Goal: Navigation & Orientation: Find specific page/section

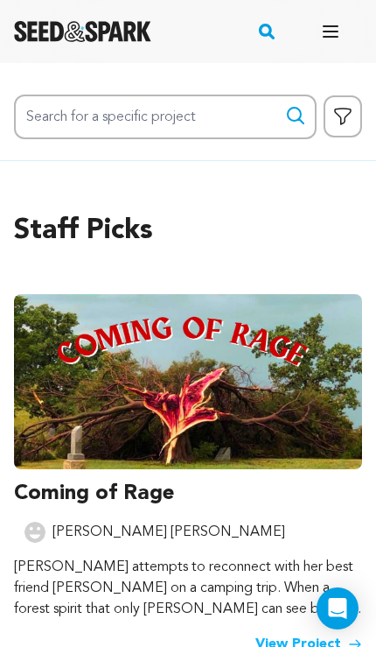
click at [341, 27] on button "Open main menu" at bounding box center [330, 31] width 35 height 35
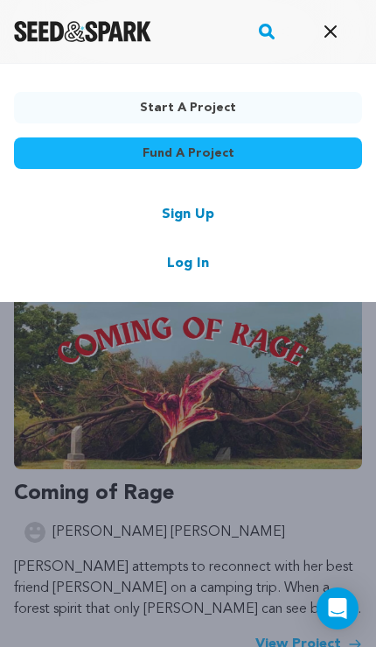
click at [198, 271] on link "Log In" at bounding box center [188, 263] width 42 height 21
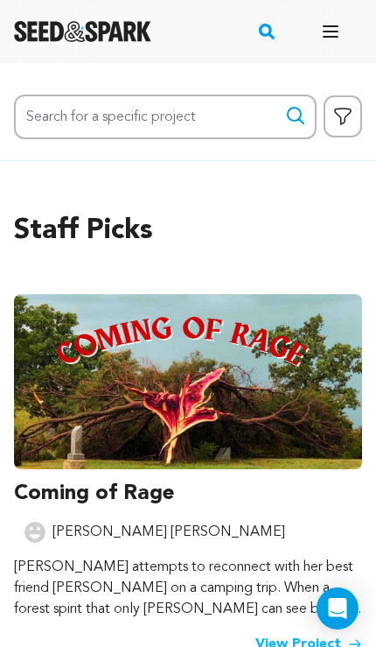
click at [346, 18] on button "Open main menu" at bounding box center [330, 31] width 35 height 35
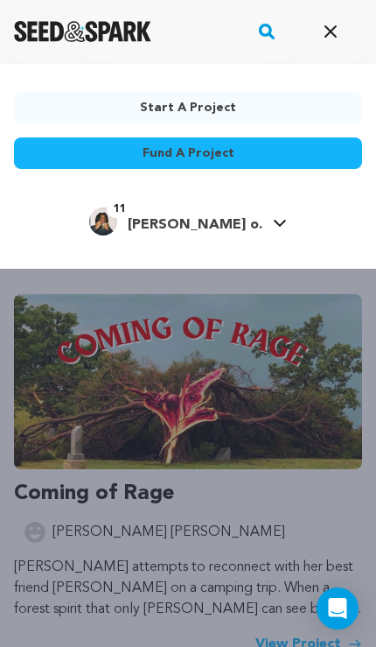
click at [225, 219] on link "11 givan o. givan o." at bounding box center [188, 219] width 198 height 31
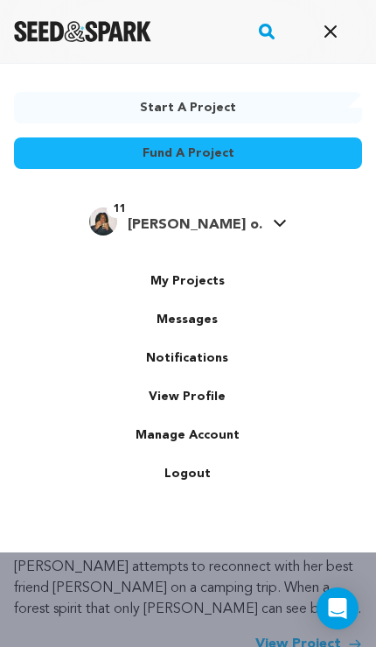
click at [195, 360] on link "Notifications" at bounding box center [187, 358] width 196 height 38
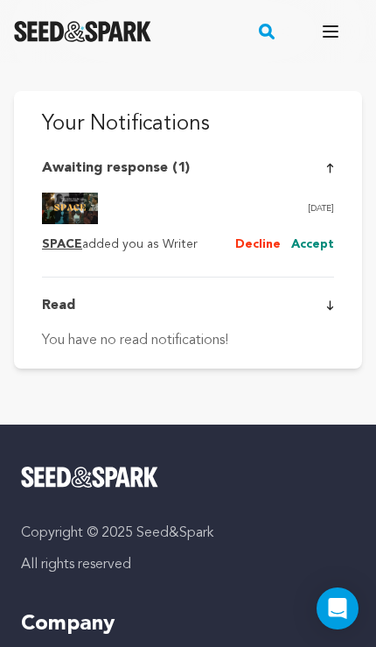
click at [319, 242] on button "Accept" at bounding box center [312, 244] width 43 height 21
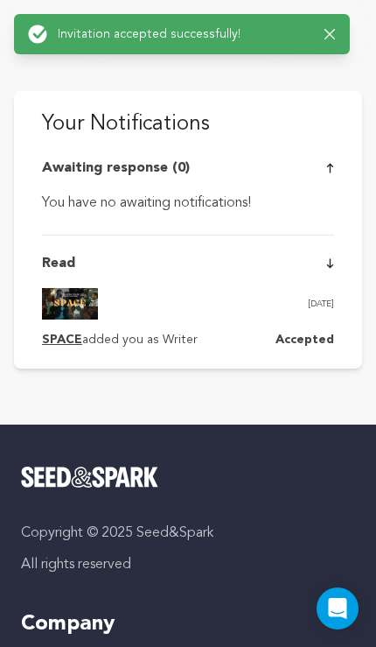
click at [339, 24] on div "Success: Info: Warning: Error: Invitation accepted successfully! Close notifica…" at bounding box center [182, 34] width 336 height 40
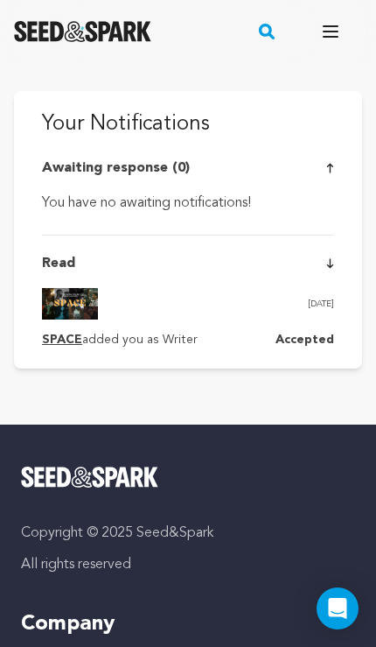
click at [339, 26] on div "Success: Info: Warning: Error: Invitation accepted successfully! Close notifica…" at bounding box center [182, 34] width 319 height 38
click at [337, 26] on icon "button" at bounding box center [331, 31] width 14 height 10
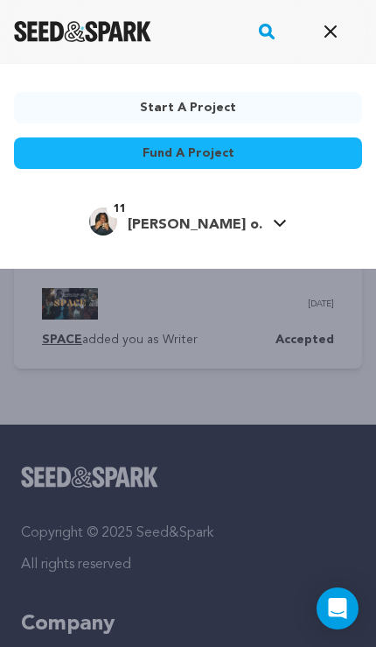
click at [117, 220] on img "givan o.'s Profile" at bounding box center [103, 221] width 28 height 28
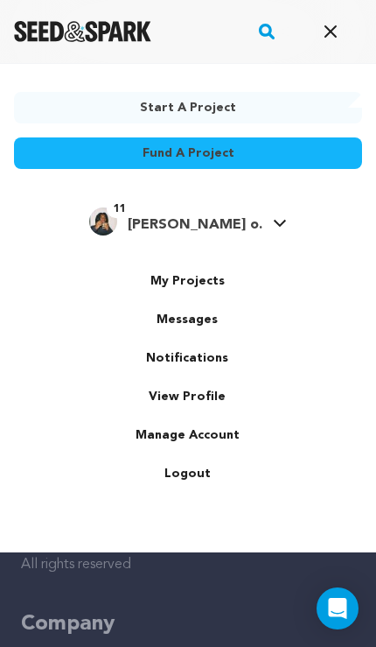
click at [207, 315] on link "Messages" at bounding box center [187, 319] width 196 height 38
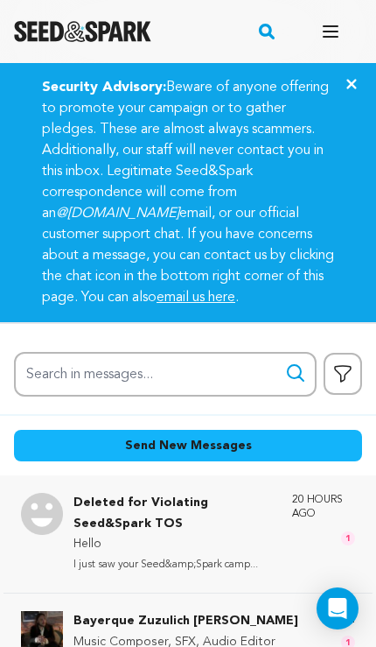
click at [371, 72] on button "Close" at bounding box center [351, 84] width 49 height 42
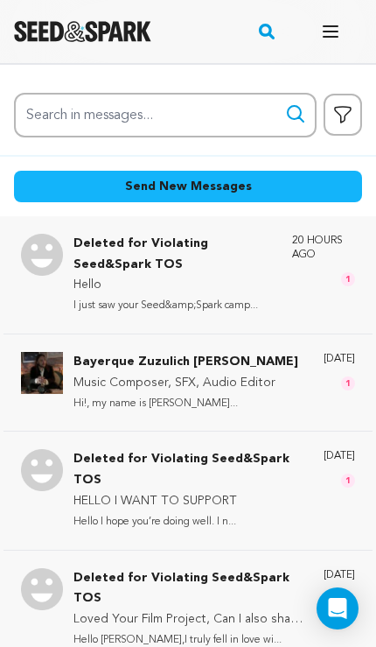
click at [346, 24] on button "Open main menu" at bounding box center [330, 31] width 35 height 35
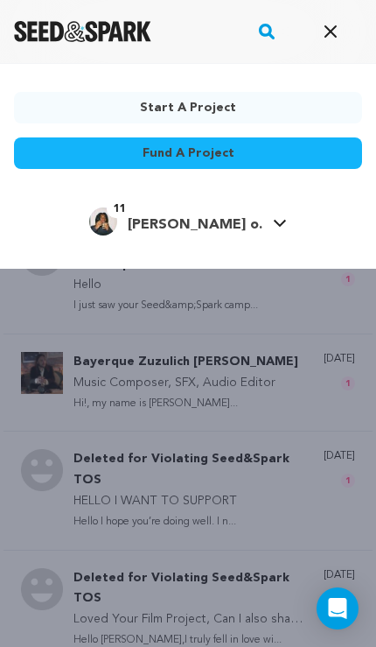
click at [274, 222] on icon at bounding box center [280, 223] width 12 height 7
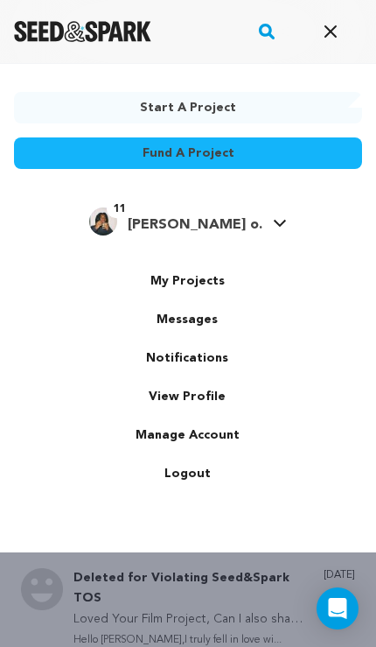
click at [213, 280] on link "My Projects" at bounding box center [187, 281] width 196 height 38
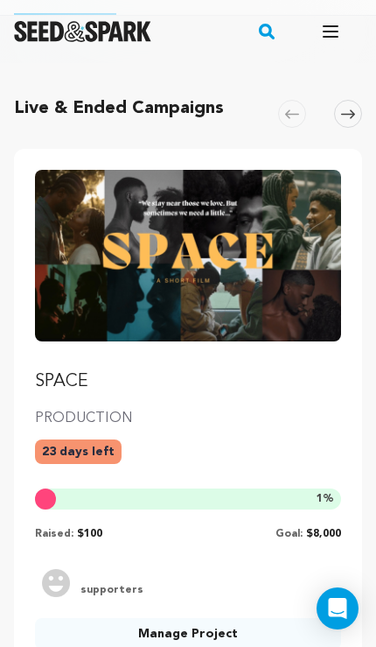
scroll to position [97, 0]
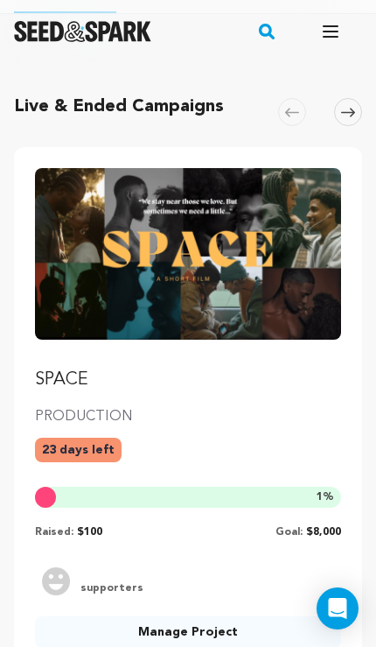
click at [78, 383] on p "SPACE" at bounding box center [188, 379] width 306 height 24
